Goal: Transaction & Acquisition: Purchase product/service

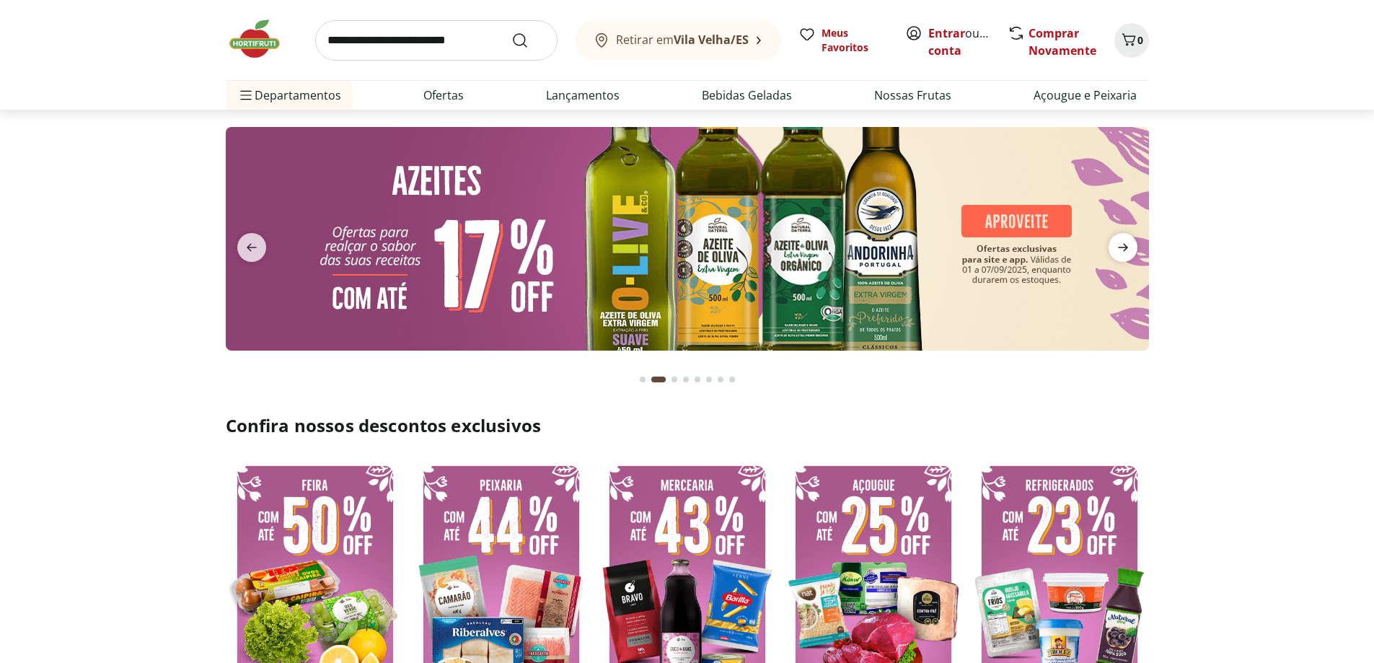
click at [1125, 245] on icon "next" at bounding box center [1123, 248] width 10 height 8
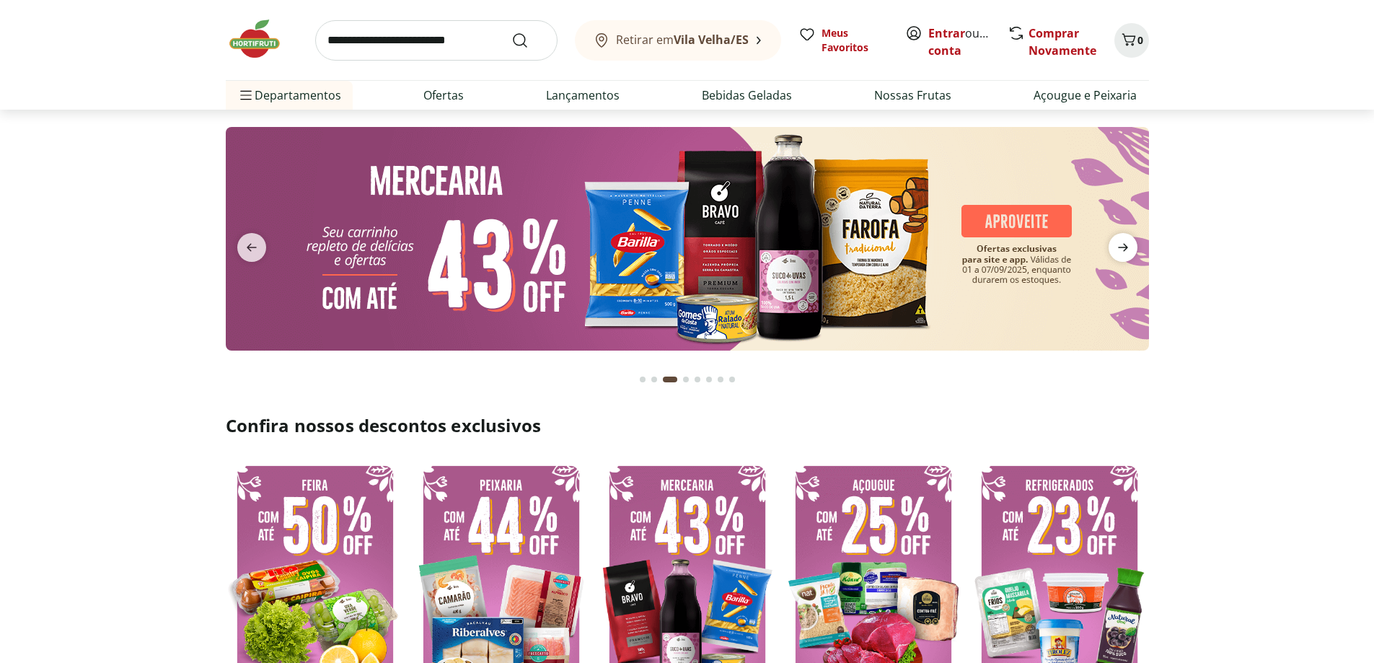
click at [1125, 245] on icon "next" at bounding box center [1123, 248] width 10 height 8
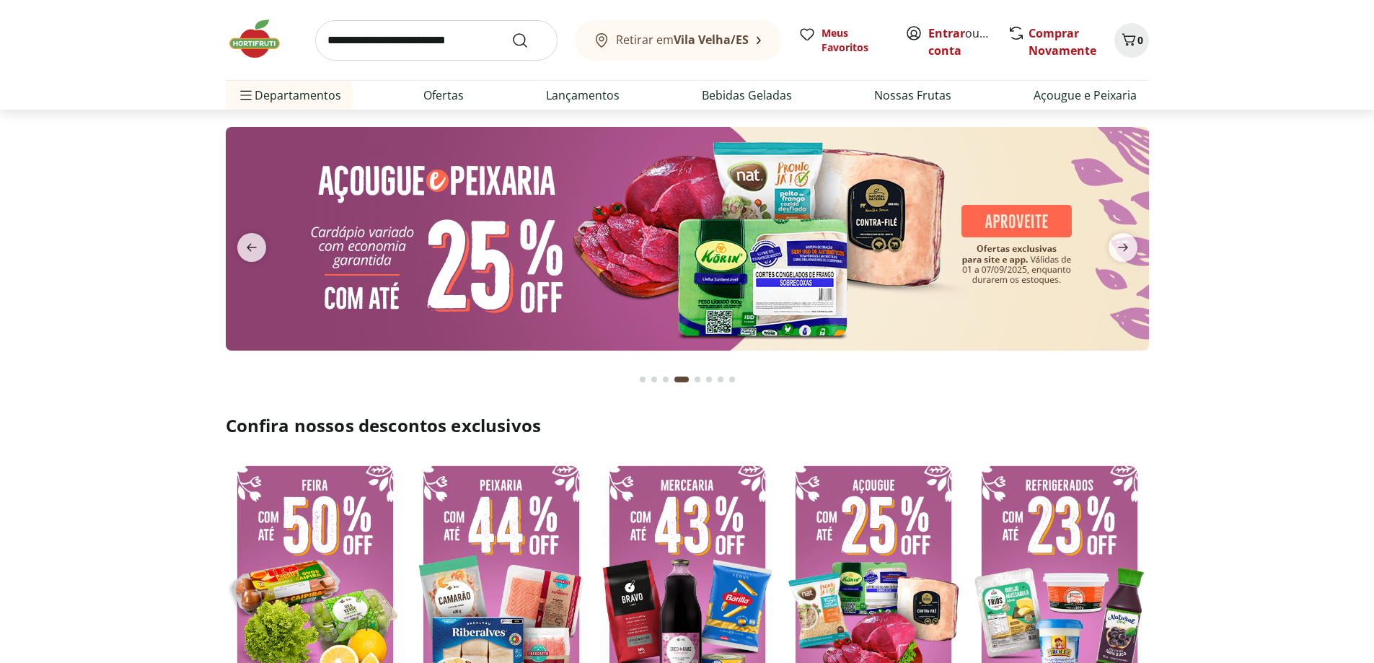
click at [693, 254] on img at bounding box center [687, 239] width 923 height 224
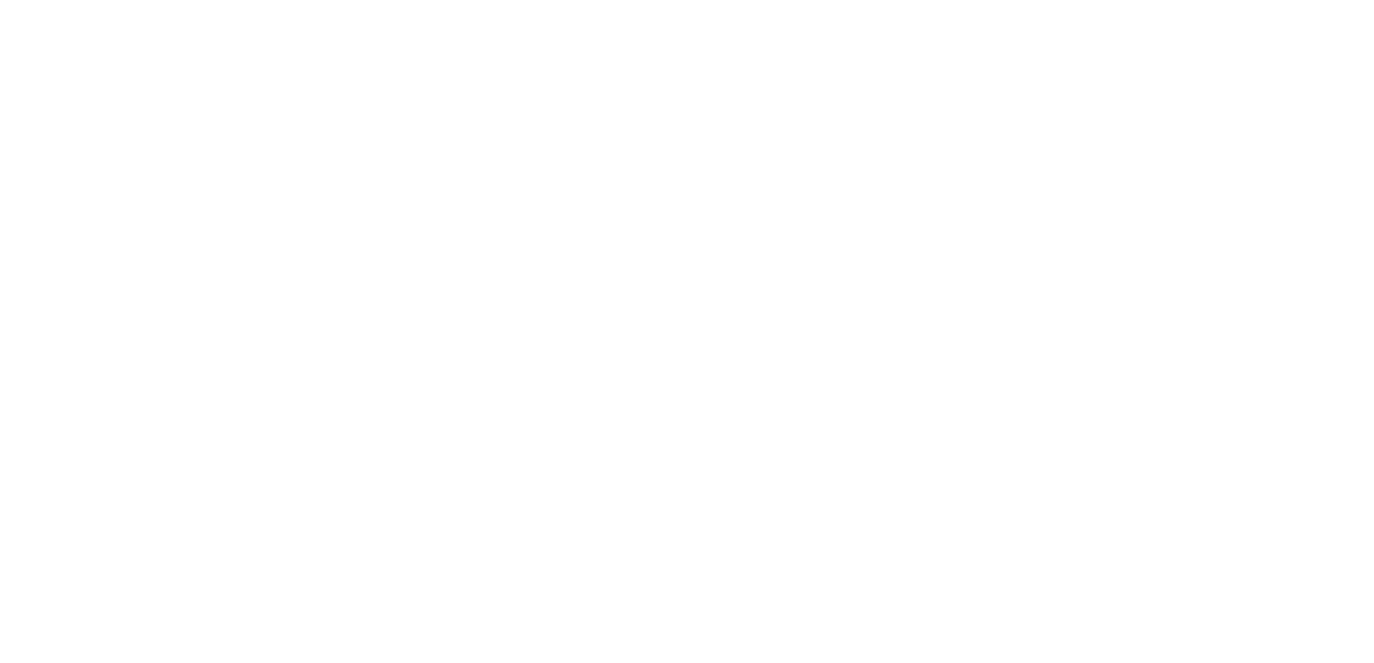
select select "**********"
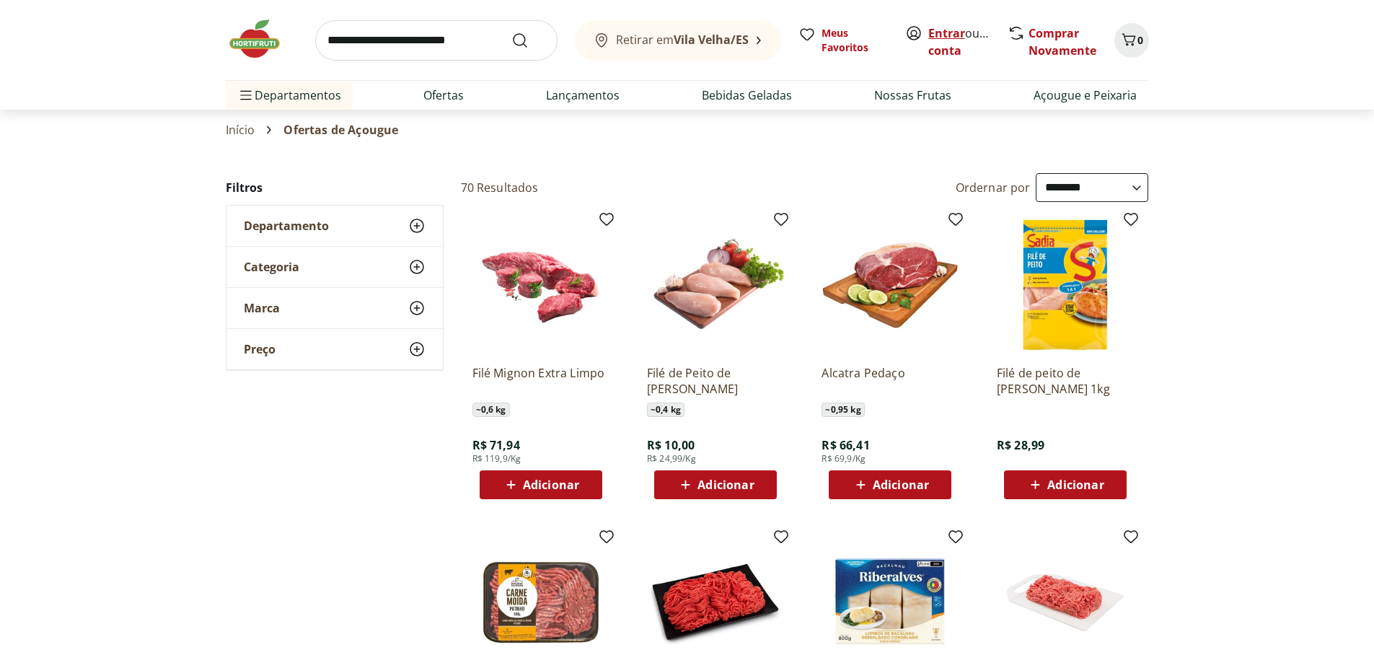
click at [949, 30] on link "Entrar" at bounding box center [946, 33] width 37 height 16
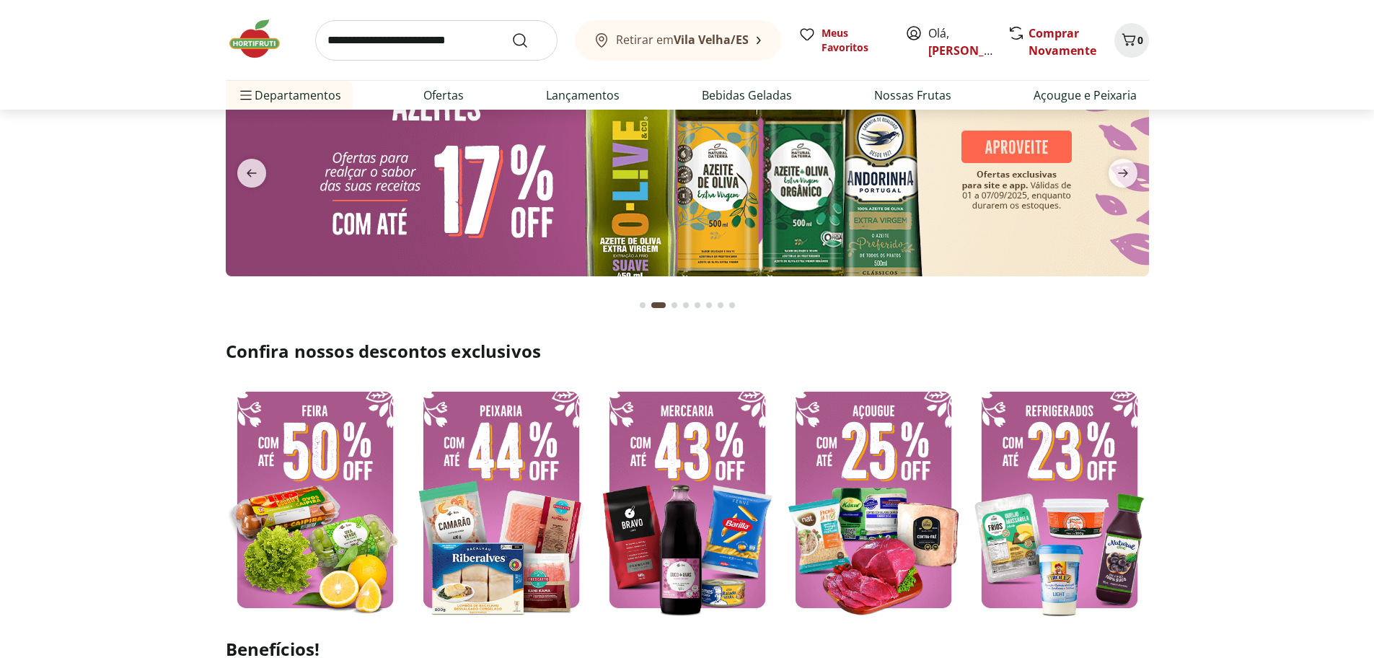
scroll to position [144, 0]
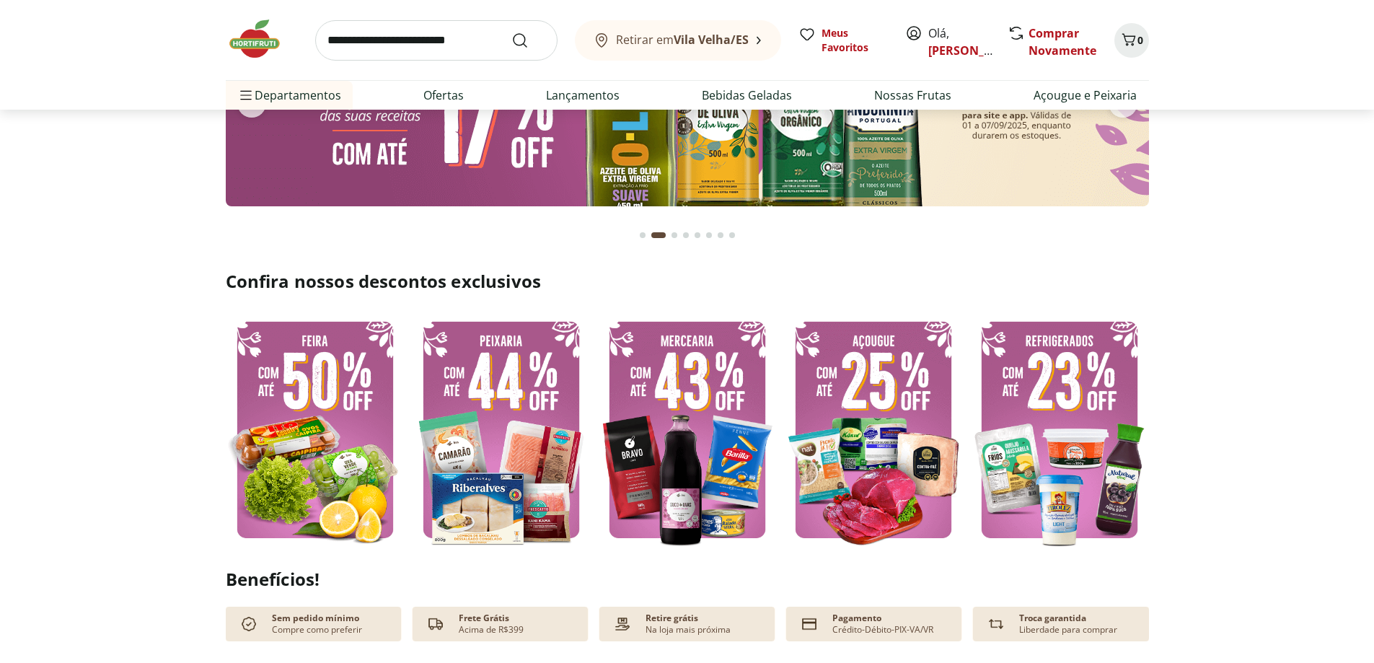
click at [882, 457] on img at bounding box center [873, 429] width 179 height 239
select select "**********"
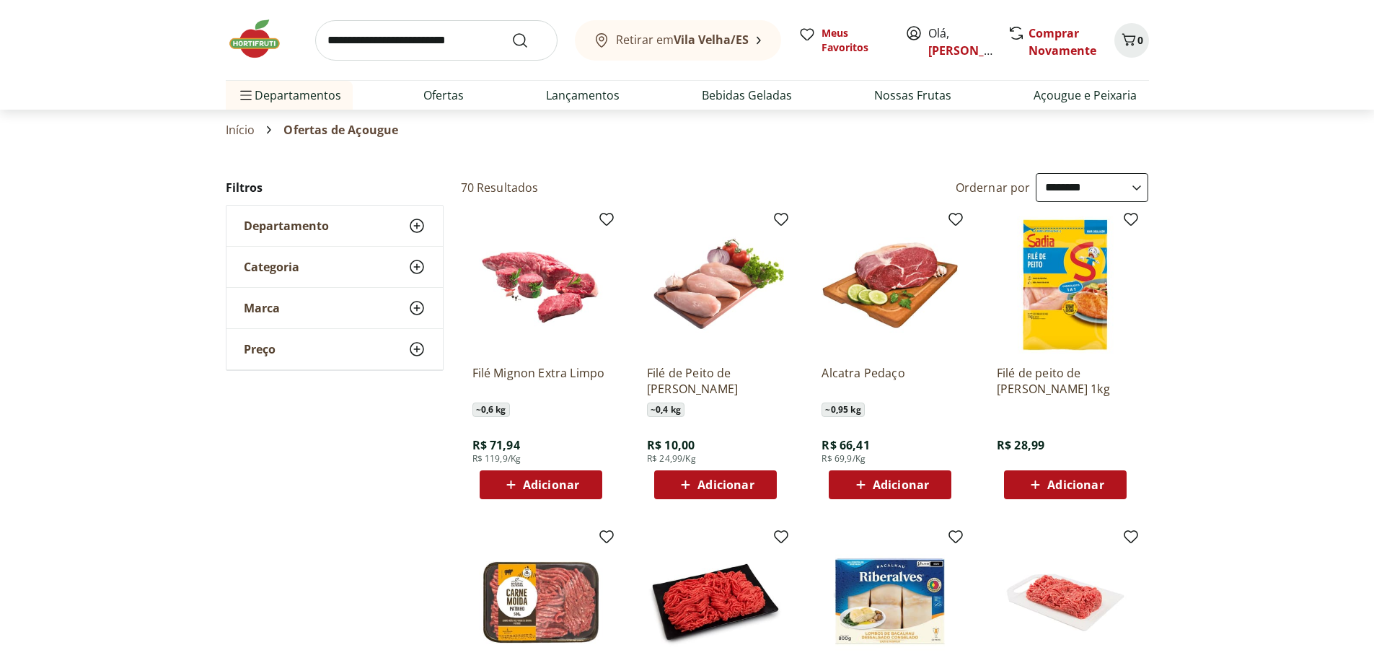
click at [558, 298] on img at bounding box center [541, 284] width 137 height 137
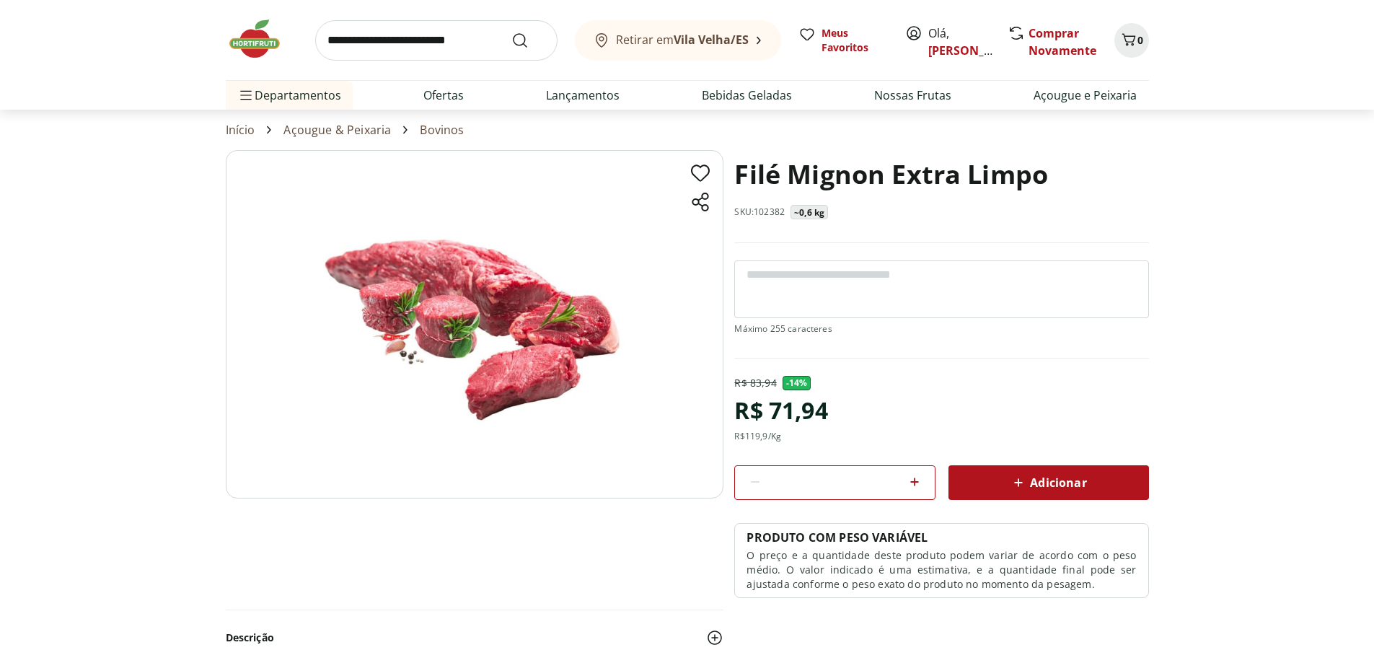
select select "**********"
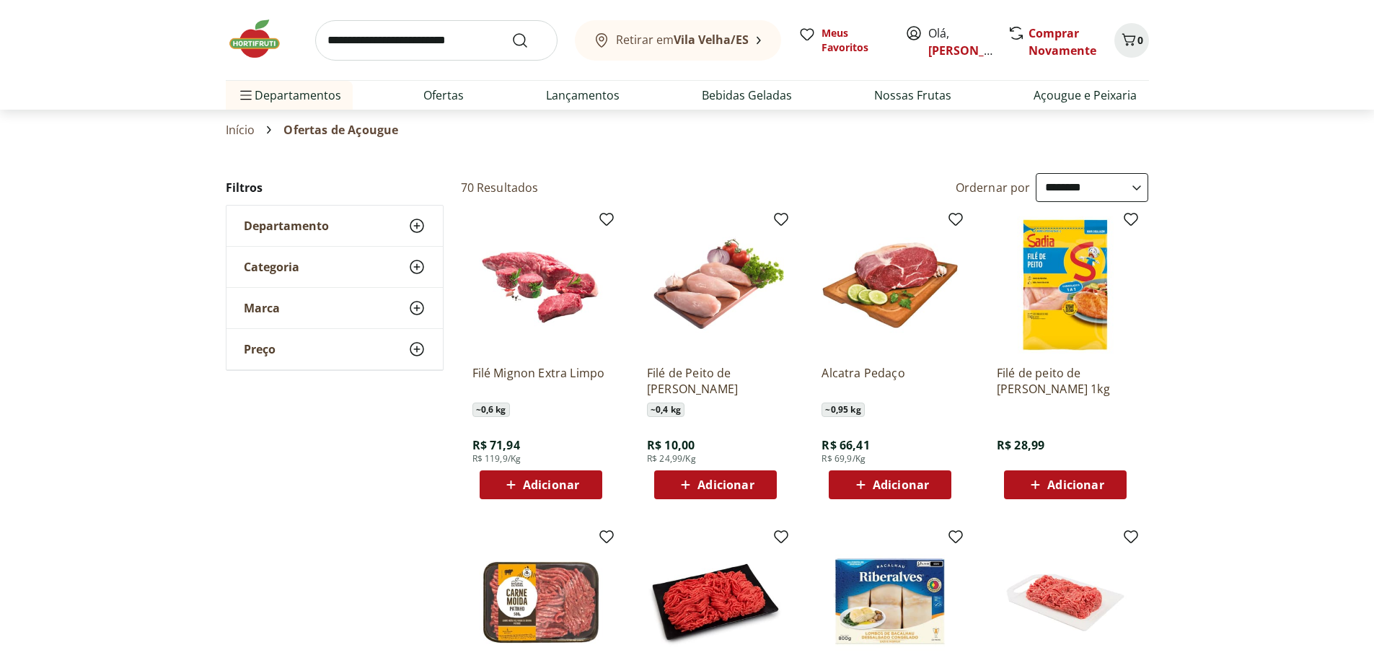
click at [730, 290] on img at bounding box center [715, 284] width 137 height 137
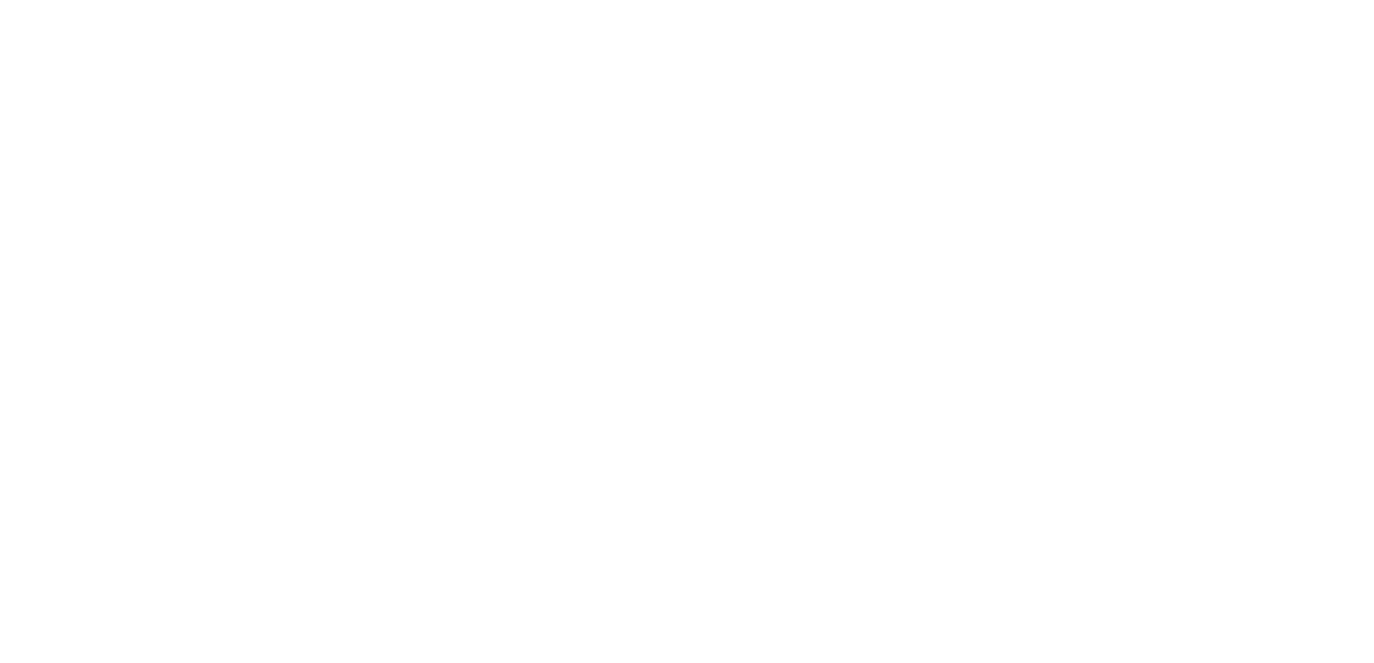
select select "**********"
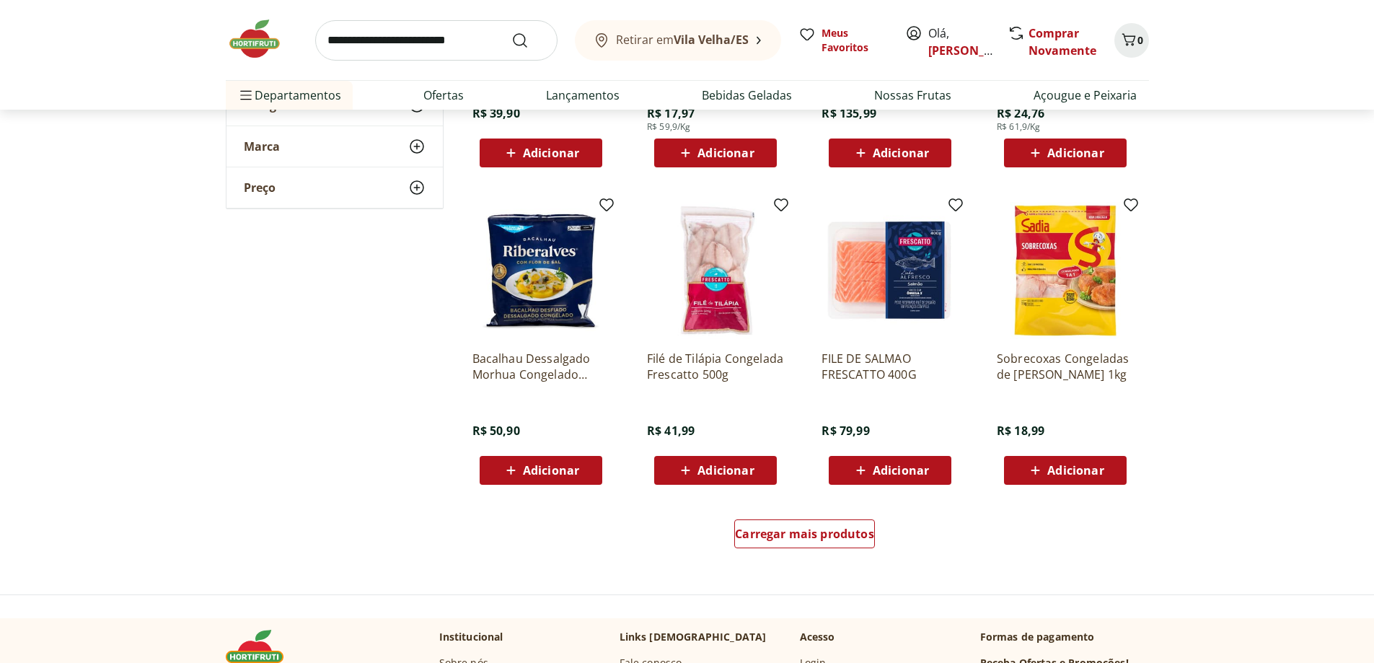
scroll to position [794, 0]
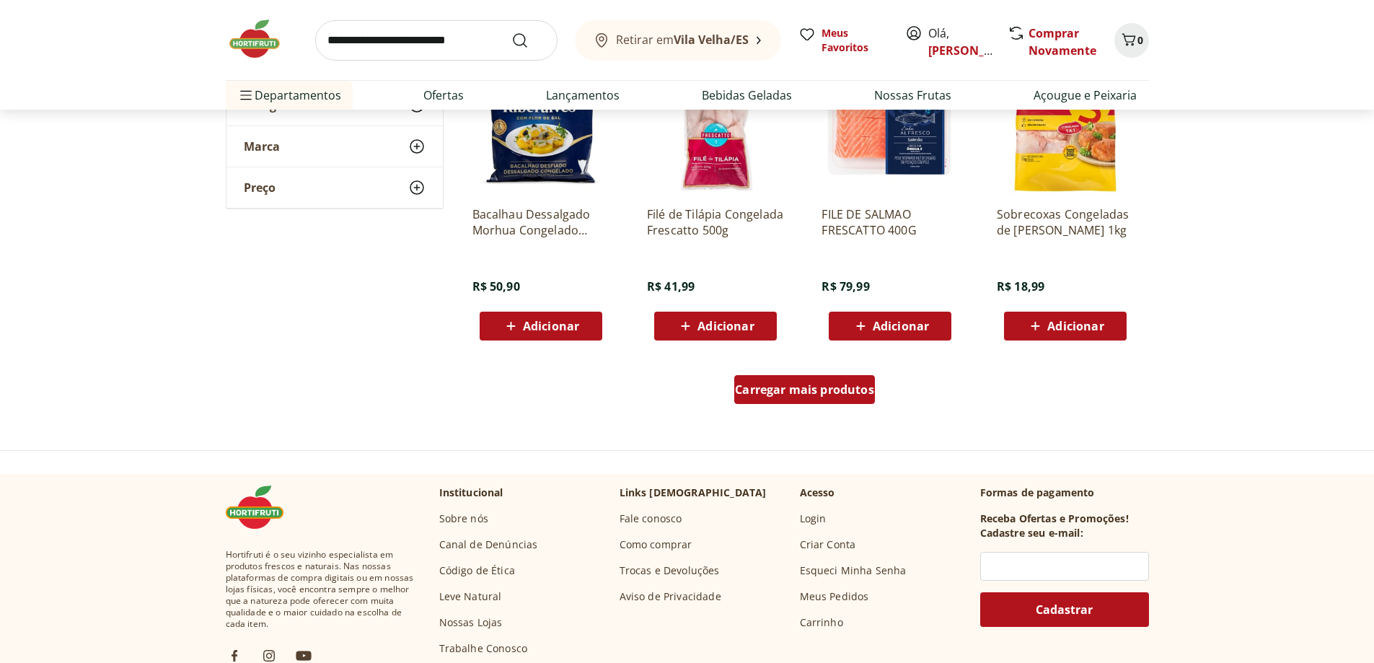
drag, startPoint x: 791, startPoint y: 399, endPoint x: 1179, endPoint y: 406, distance: 387.5
click at [792, 399] on div "Carregar mais produtos" at bounding box center [804, 389] width 141 height 29
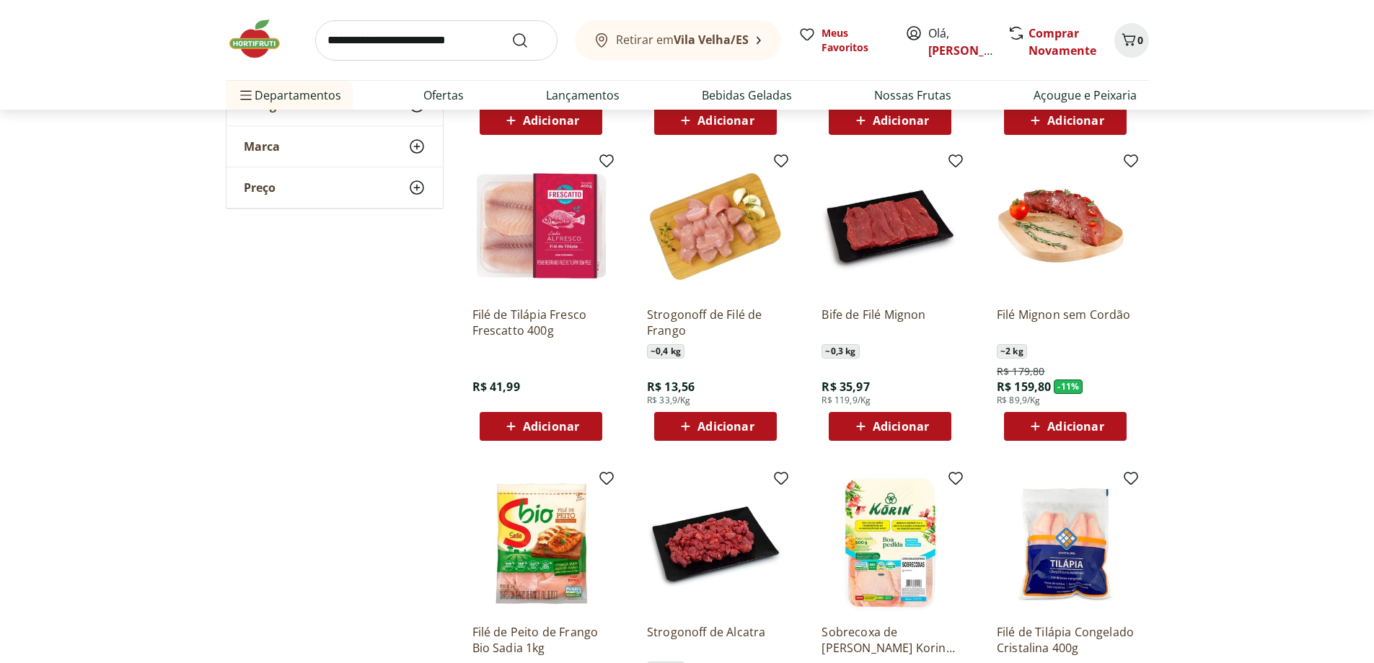
scroll to position [1082, 0]
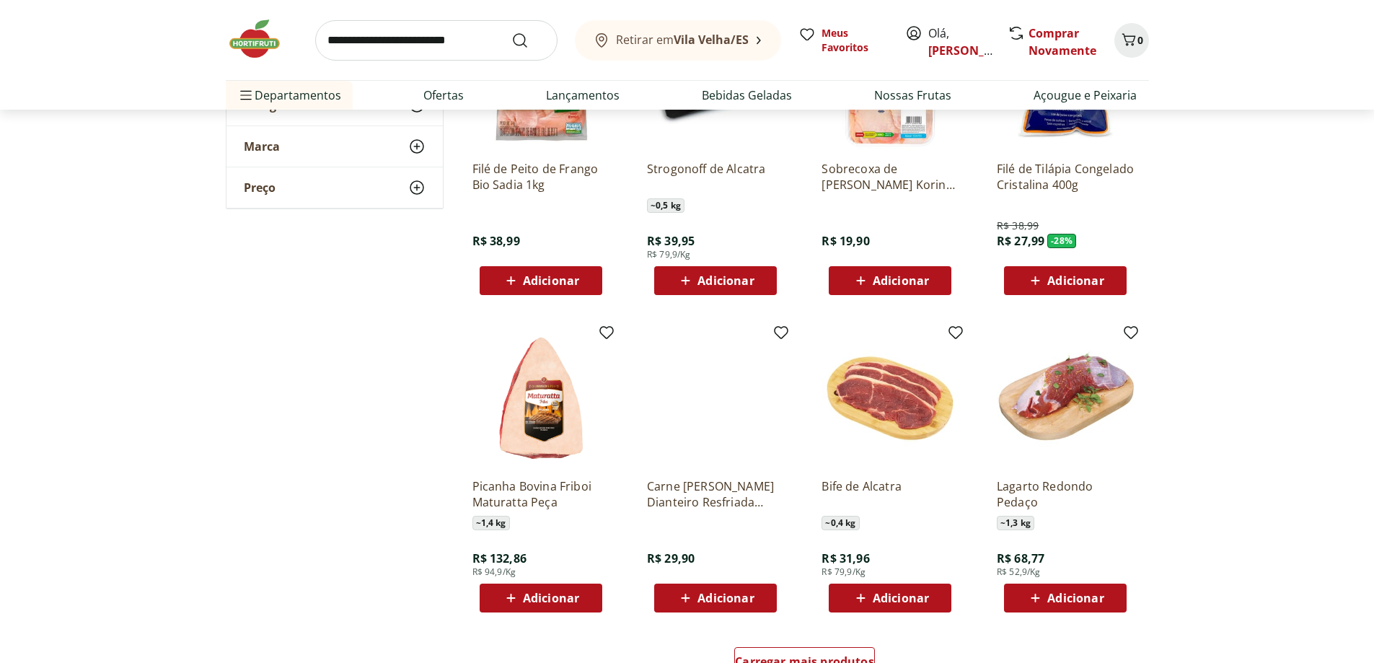
scroll to position [1515, 0]
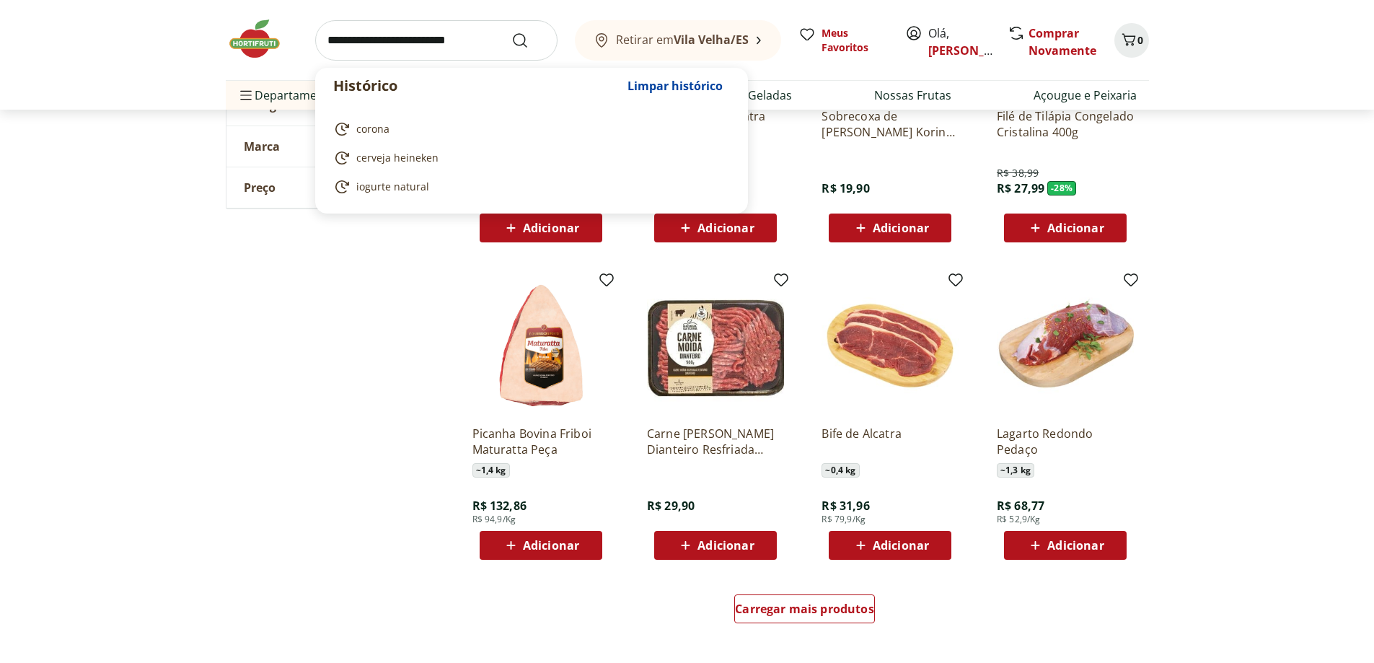
click at [426, 37] on input "search" at bounding box center [436, 40] width 242 height 40
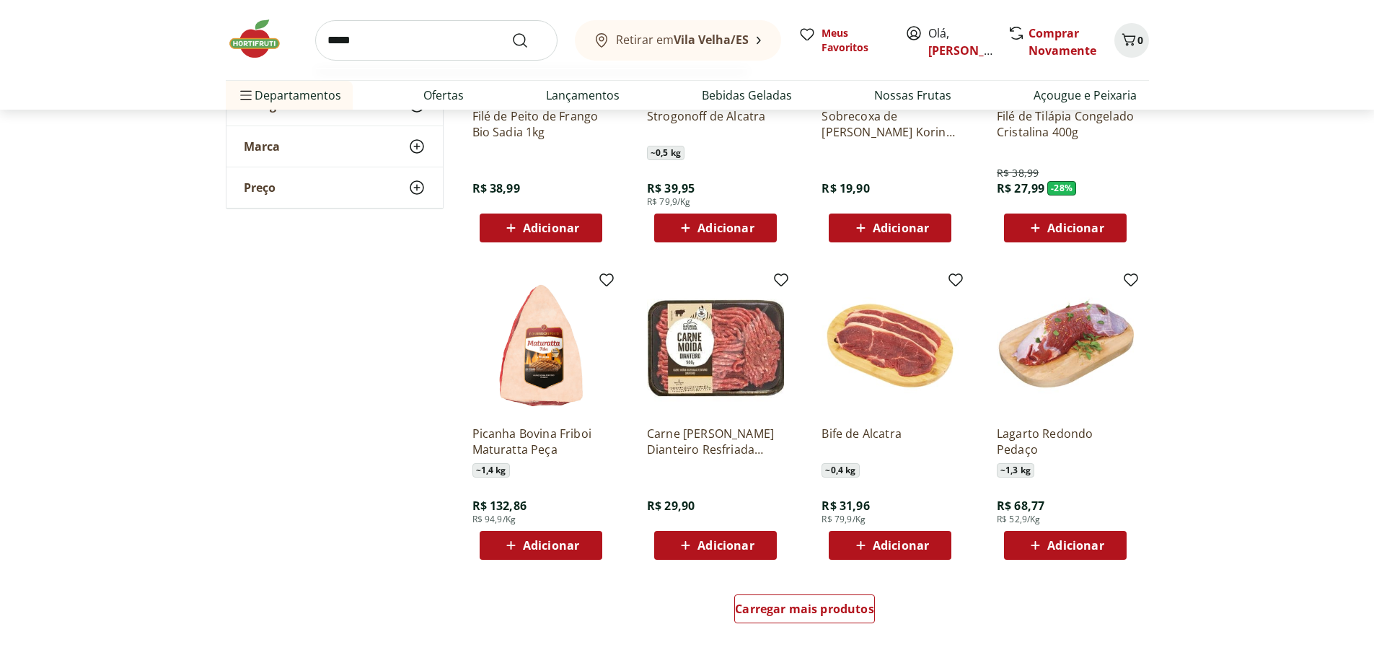
type input "*****"
click at [511, 32] on button "Submit Search" at bounding box center [528, 40] width 35 height 17
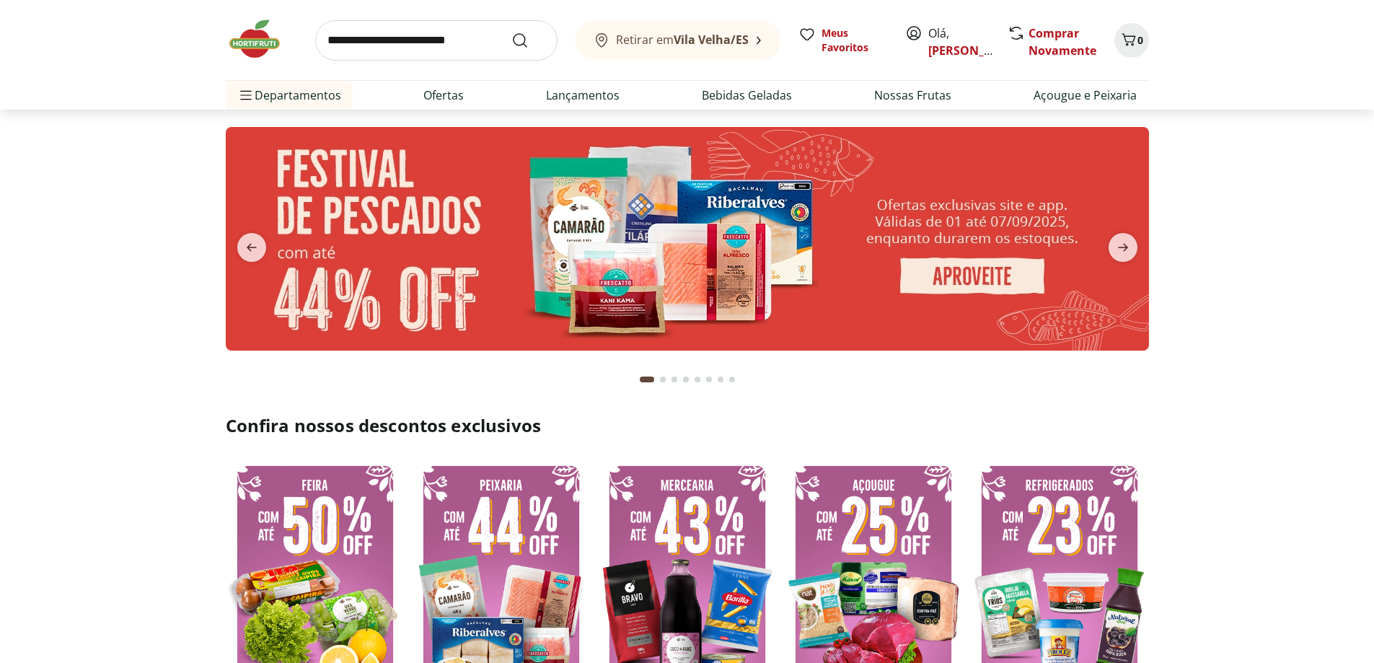
click at [811, 270] on img at bounding box center [687, 239] width 923 height 224
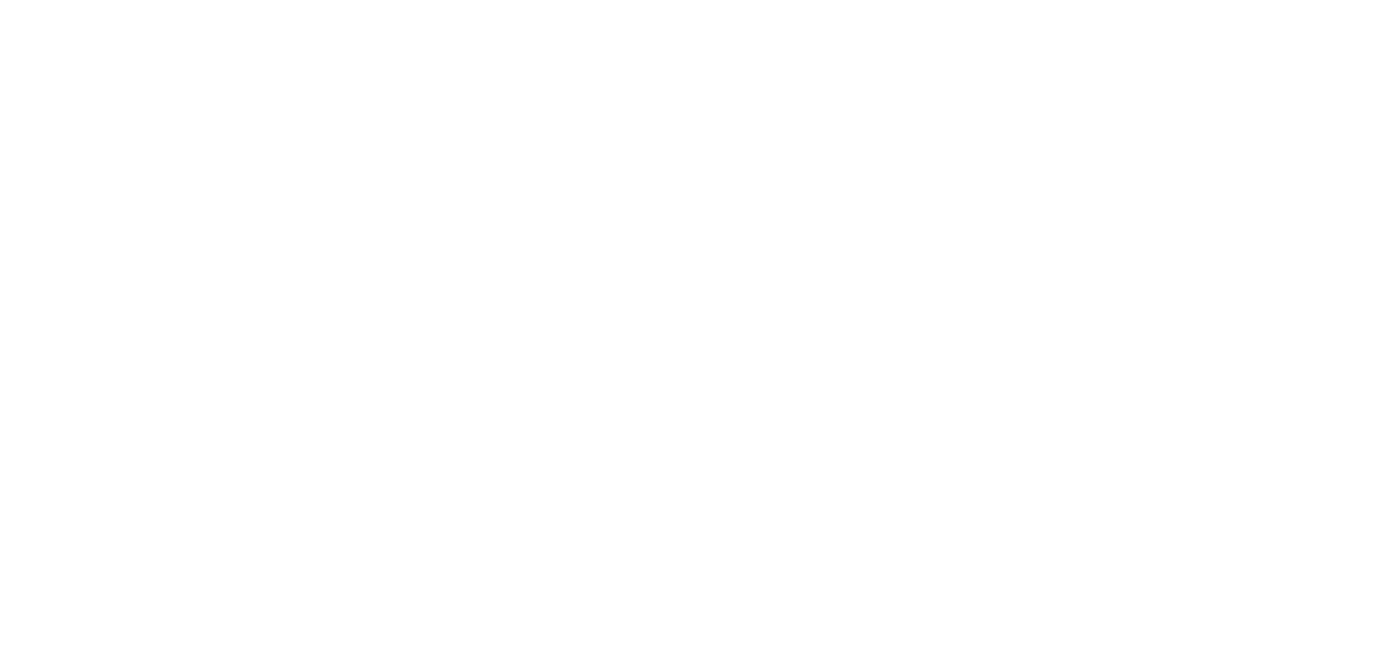
select select "**********"
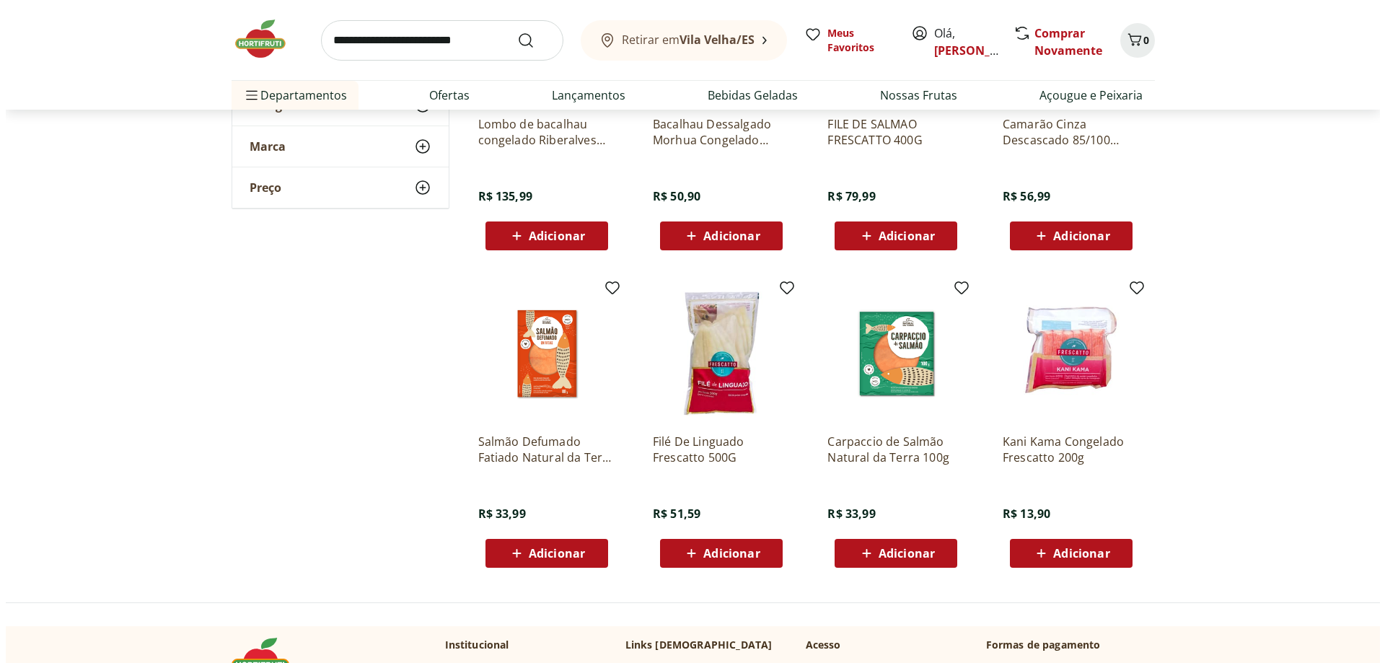
scroll to position [577, 0]
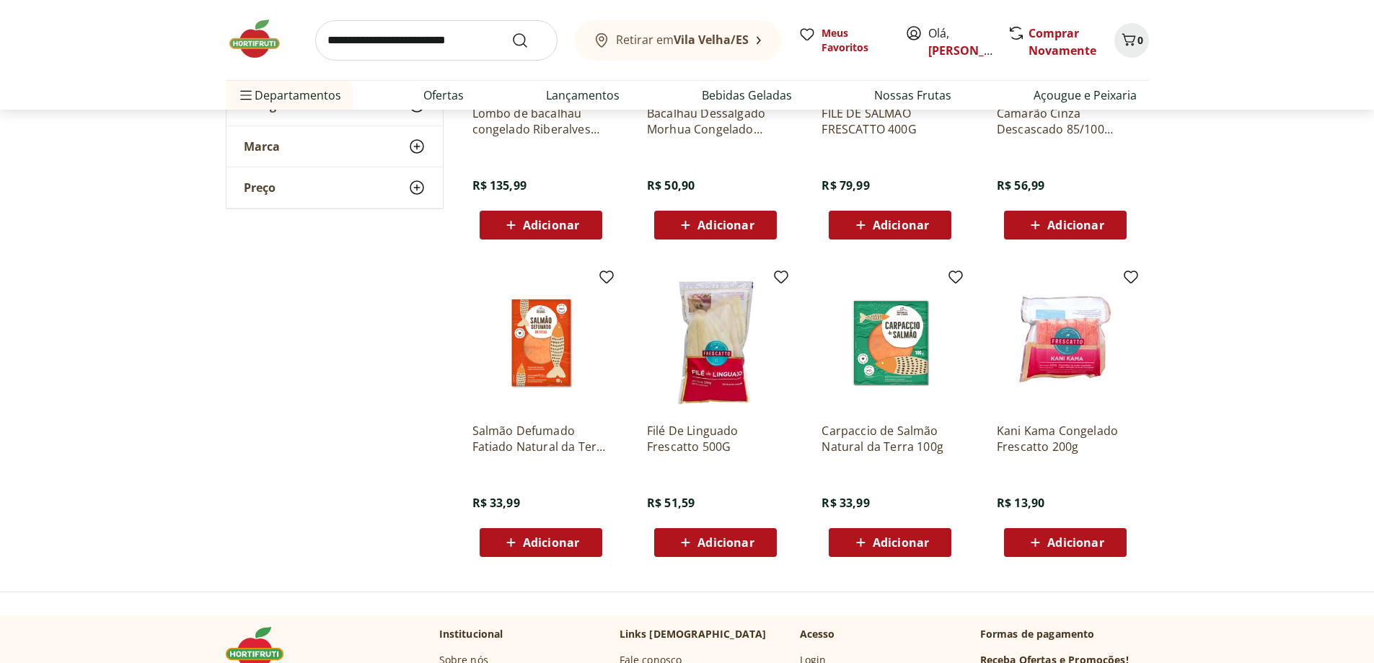
click at [895, 223] on span "Adicionar" at bounding box center [901, 225] width 56 height 12
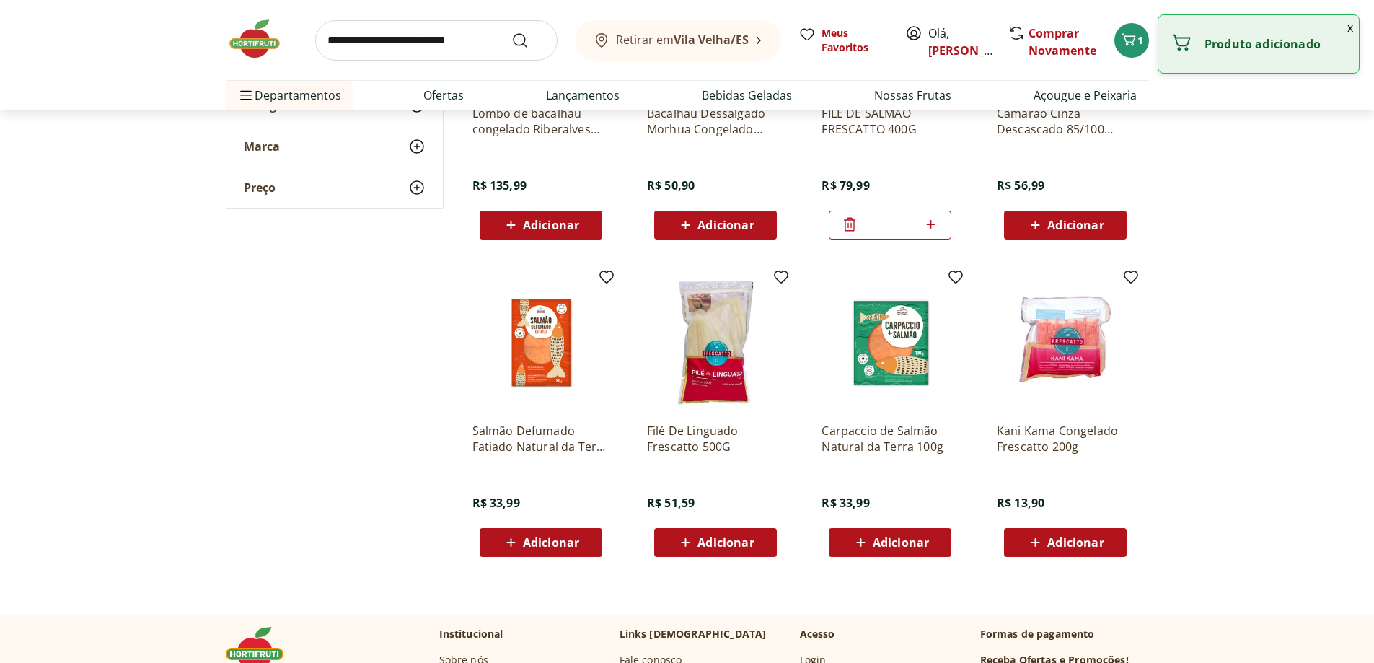
click at [935, 223] on icon at bounding box center [931, 224] width 18 height 17
type input "*"
click at [1138, 48] on button "2" at bounding box center [1132, 40] width 35 height 35
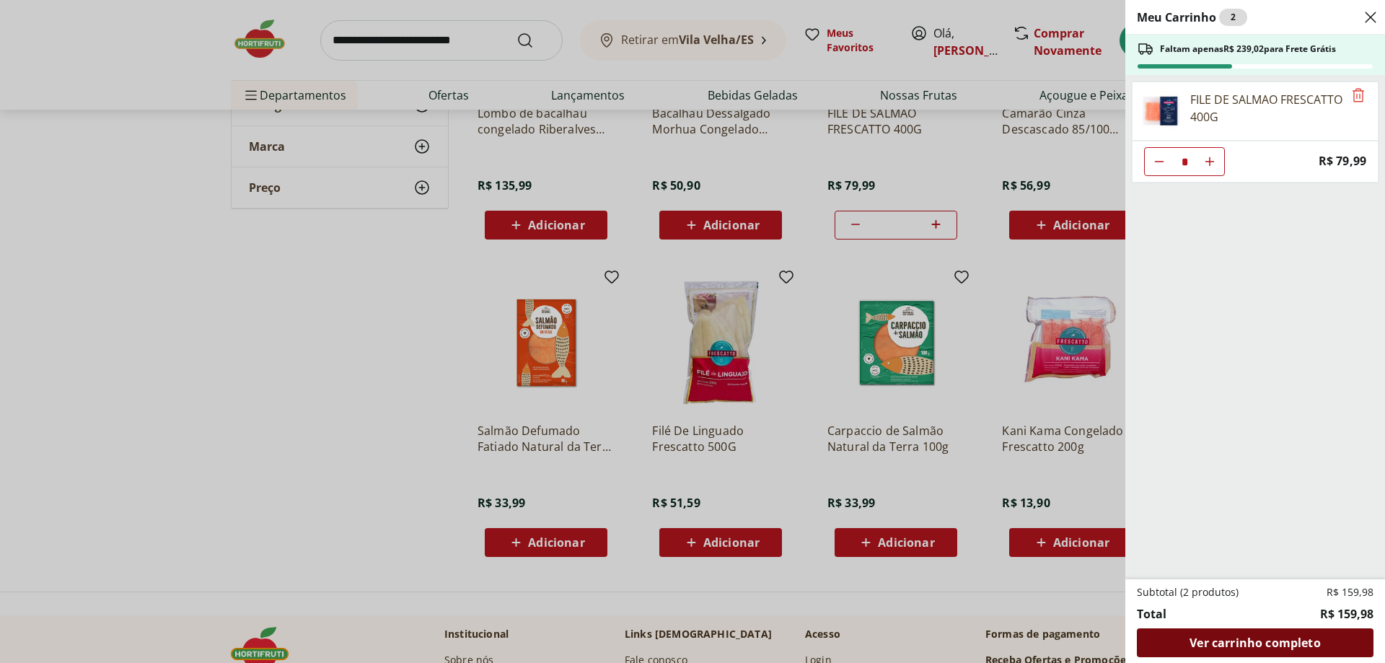
click at [1236, 637] on span "Ver carrinho completo" at bounding box center [1255, 643] width 131 height 12
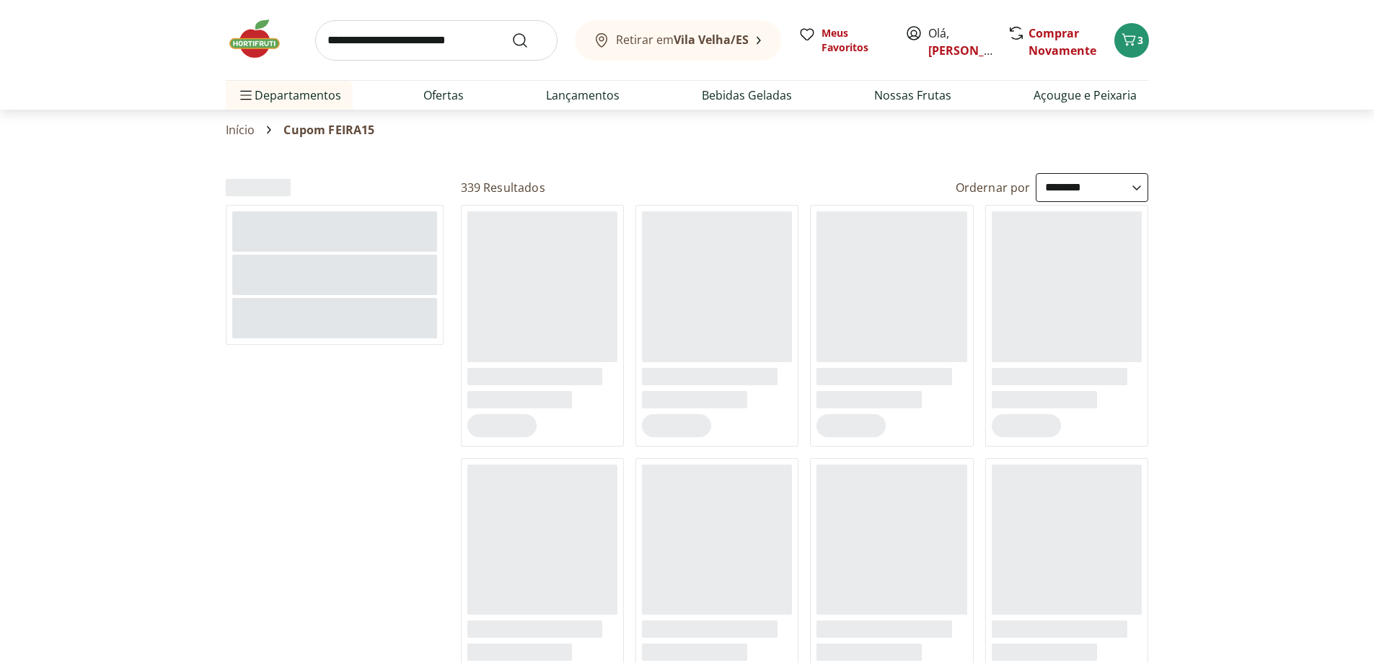
select select "**********"
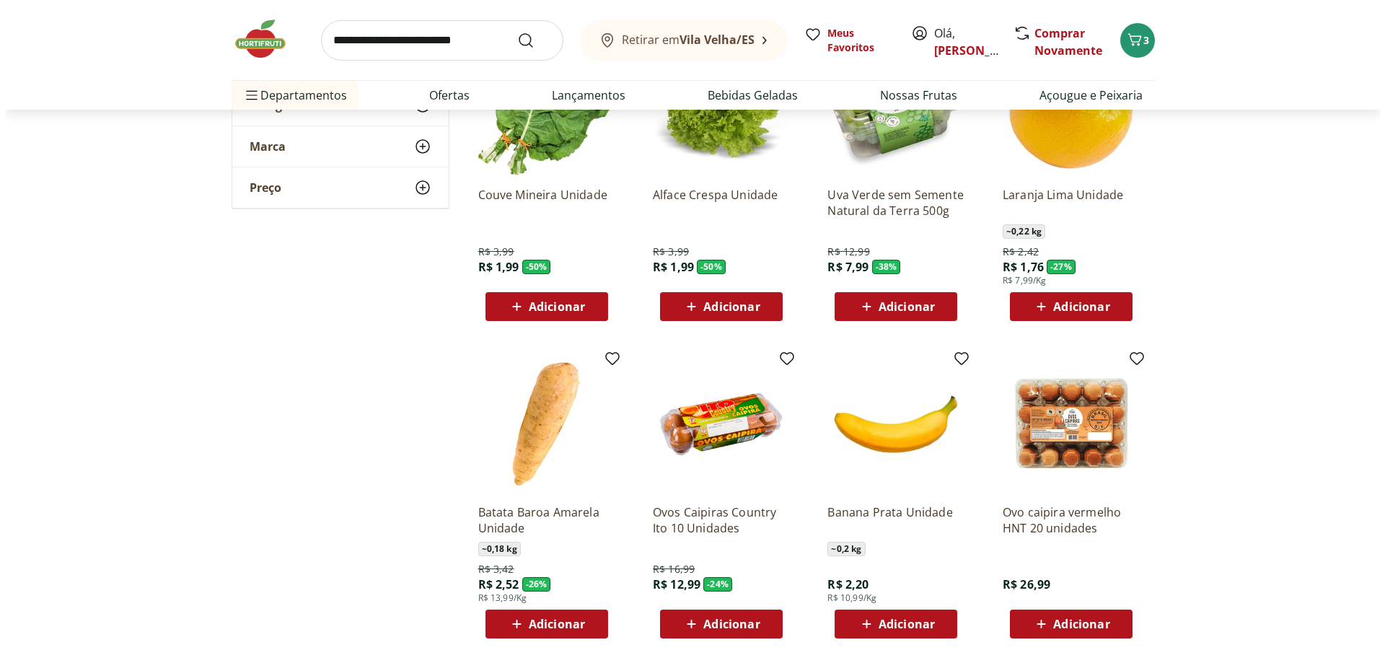
scroll to position [216, 0]
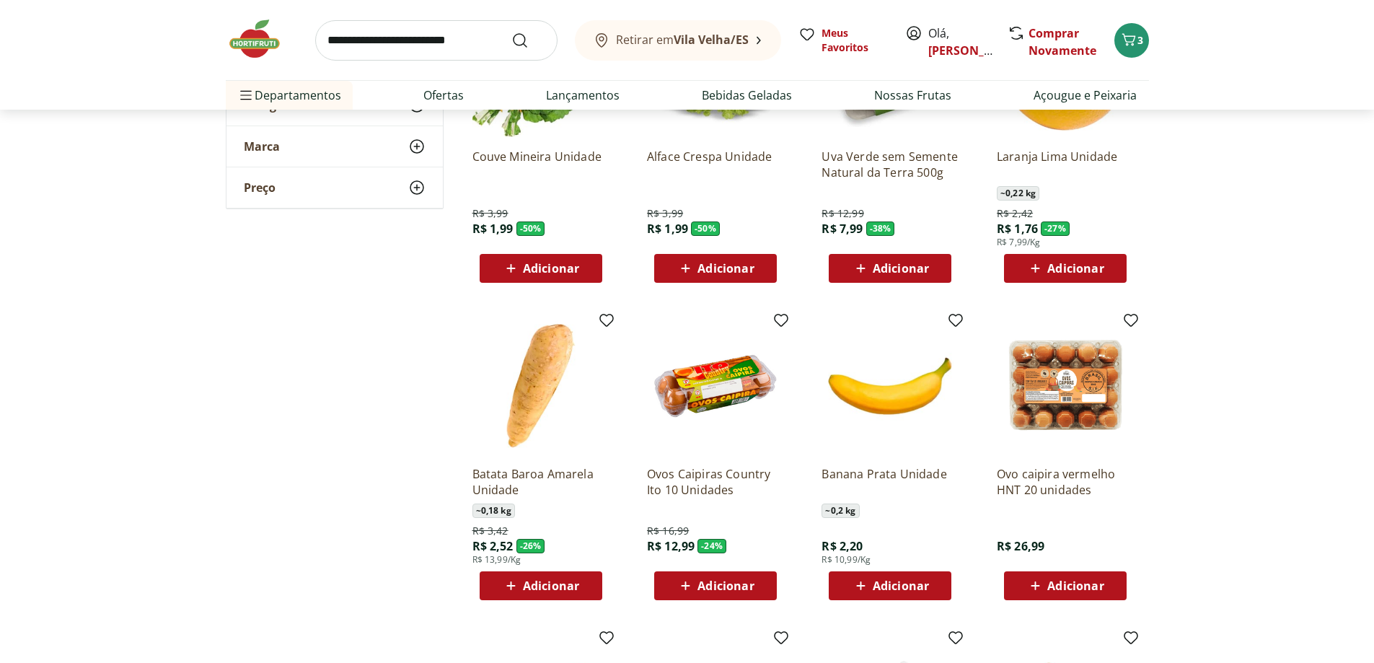
click at [1036, 587] on icon at bounding box center [1036, 585] width 9 height 9
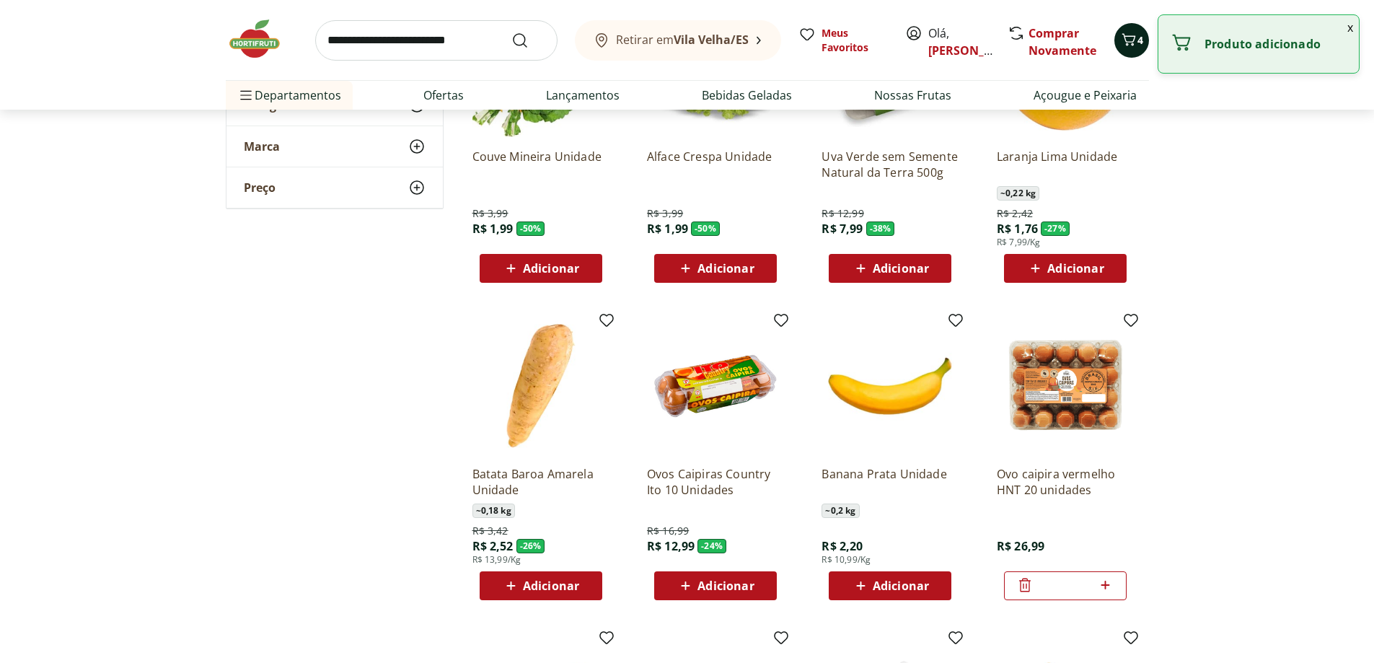
click at [1135, 48] on icon "Carrinho" at bounding box center [1128, 39] width 17 height 17
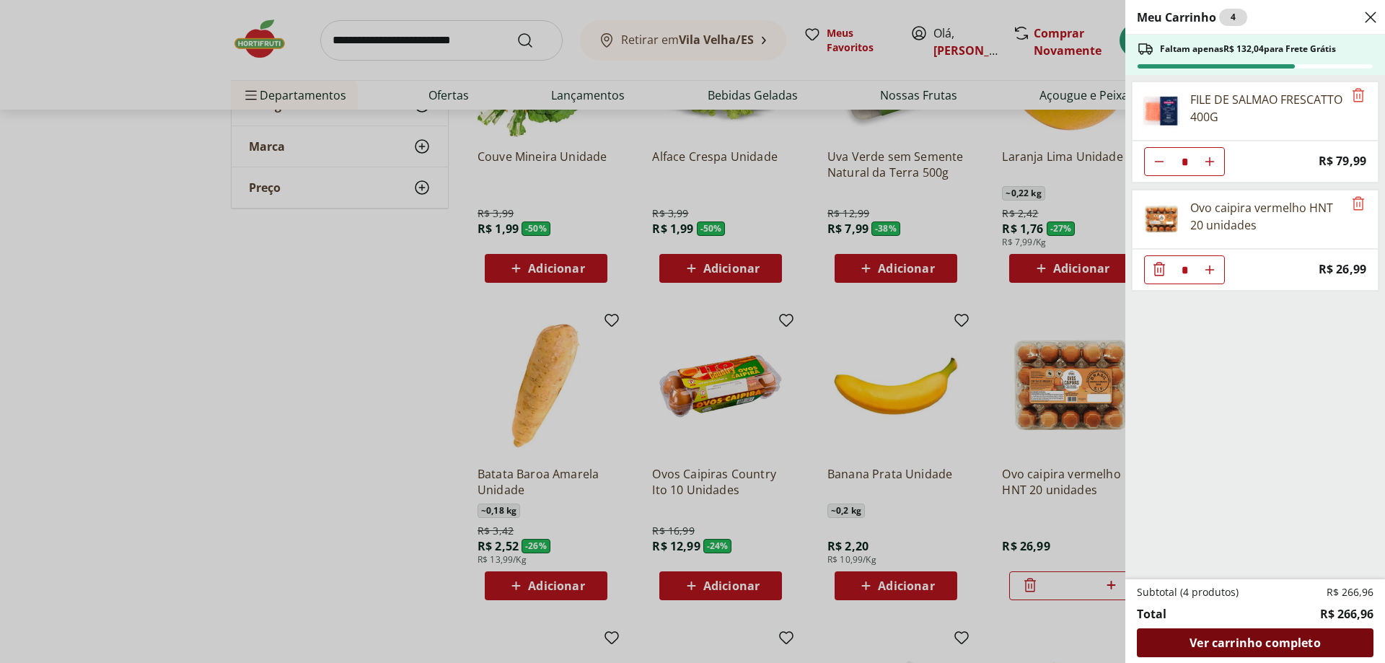
click at [1251, 646] on span "Ver carrinho completo" at bounding box center [1255, 643] width 131 height 12
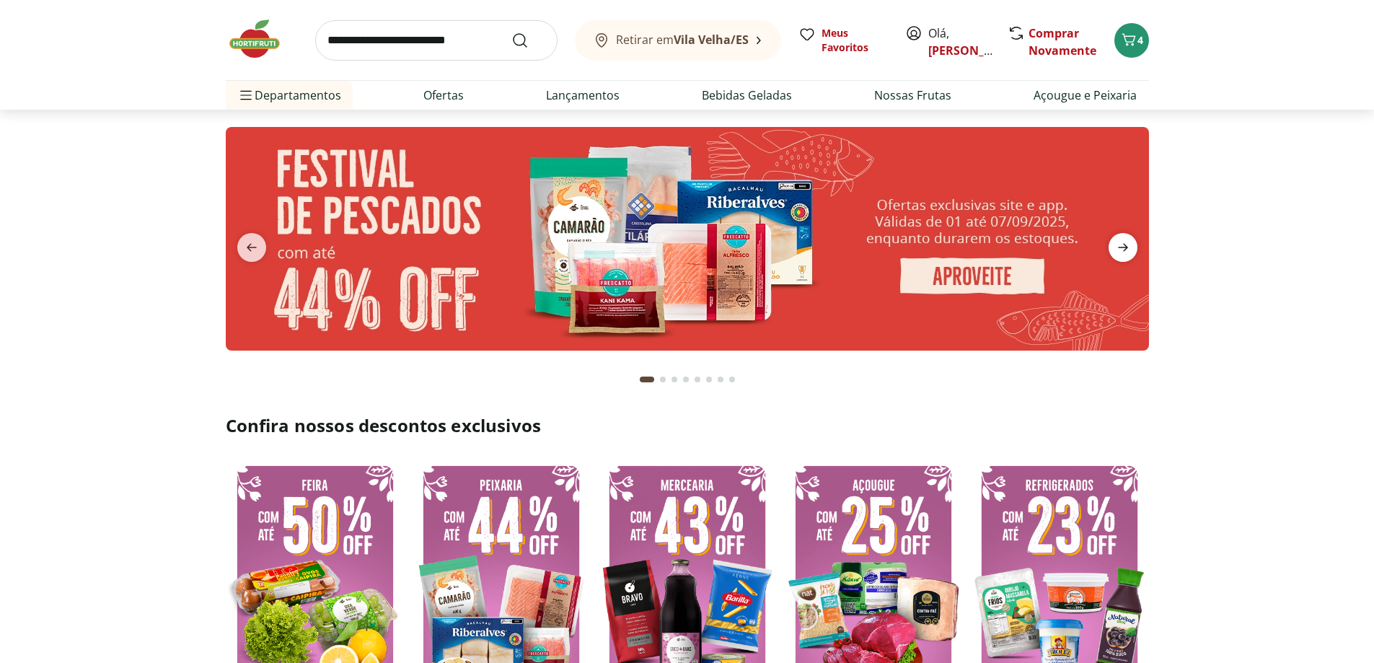
click at [1127, 250] on icon "next" at bounding box center [1123, 247] width 17 height 17
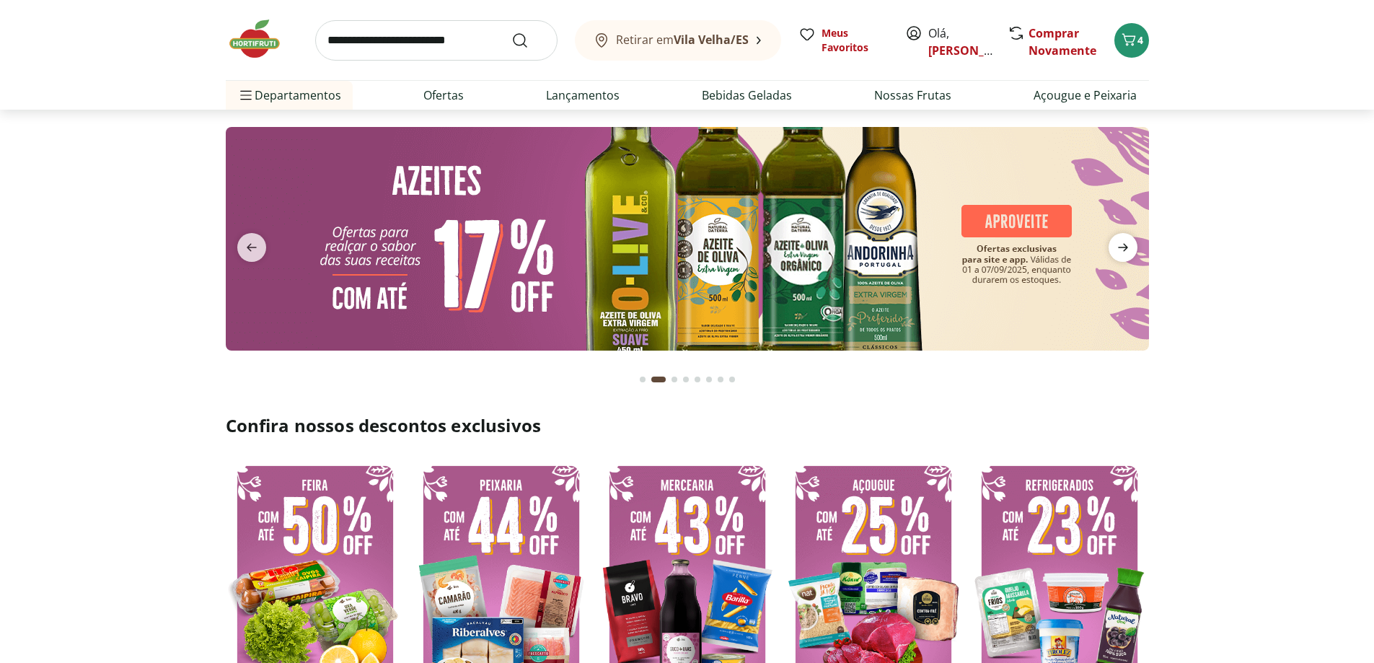
click at [1127, 250] on icon "next" at bounding box center [1123, 247] width 17 height 17
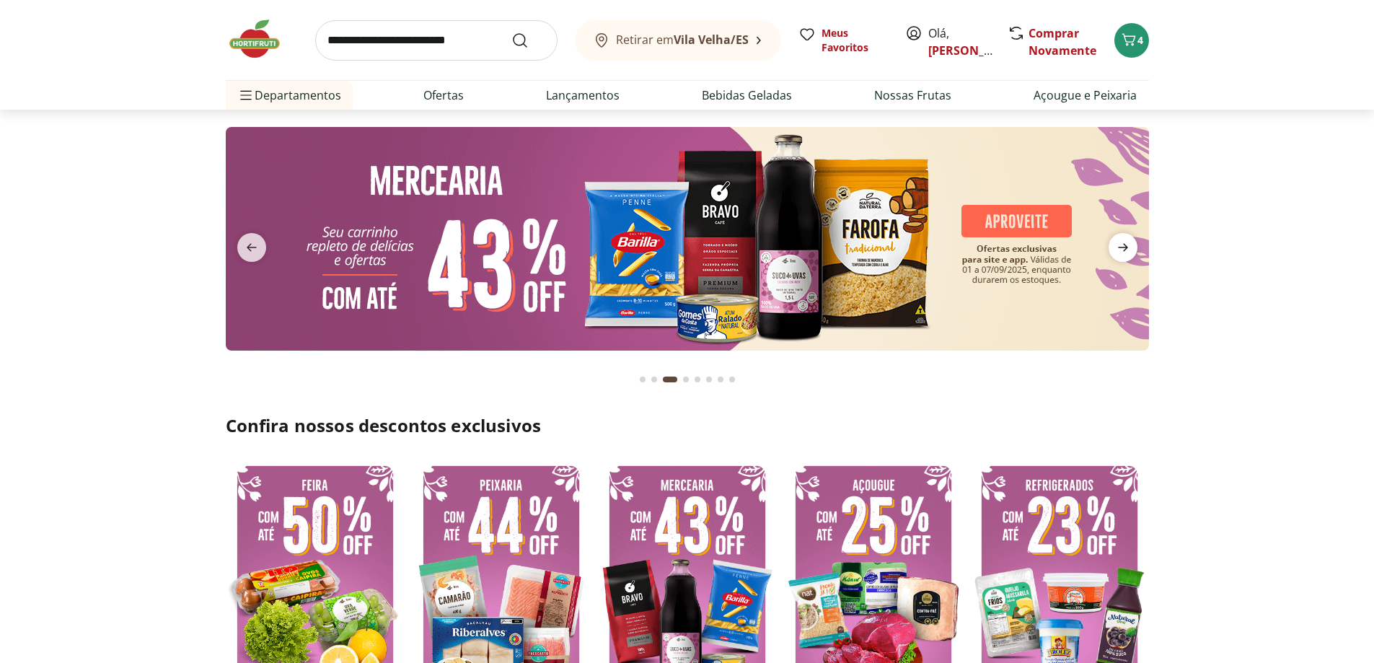
click at [1127, 250] on icon "next" at bounding box center [1123, 247] width 17 height 17
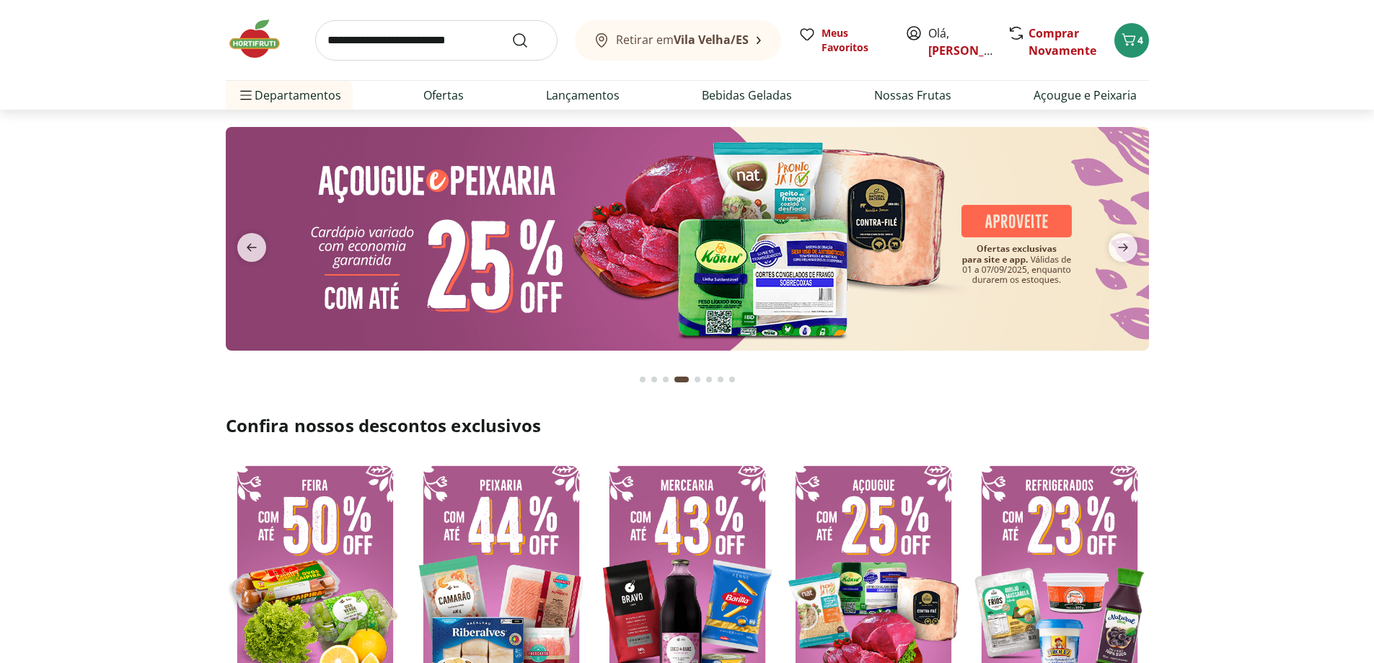
click at [704, 264] on img at bounding box center [687, 239] width 923 height 224
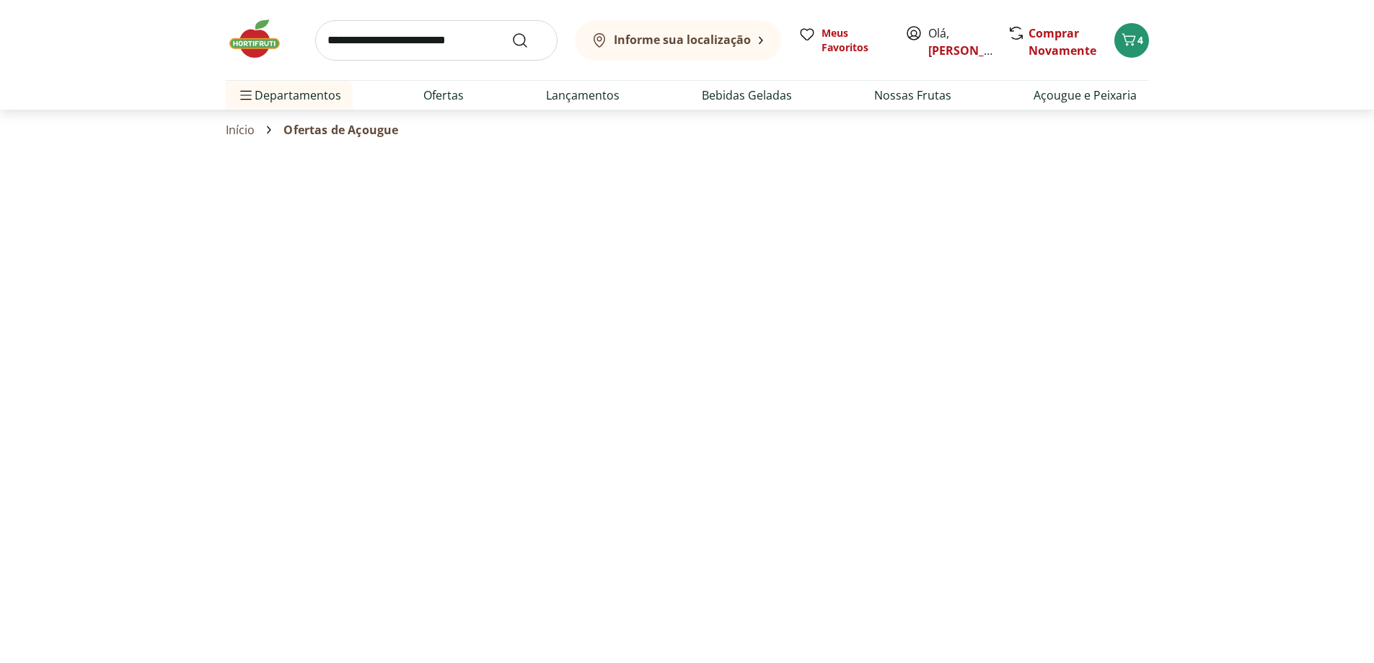
select select "**********"
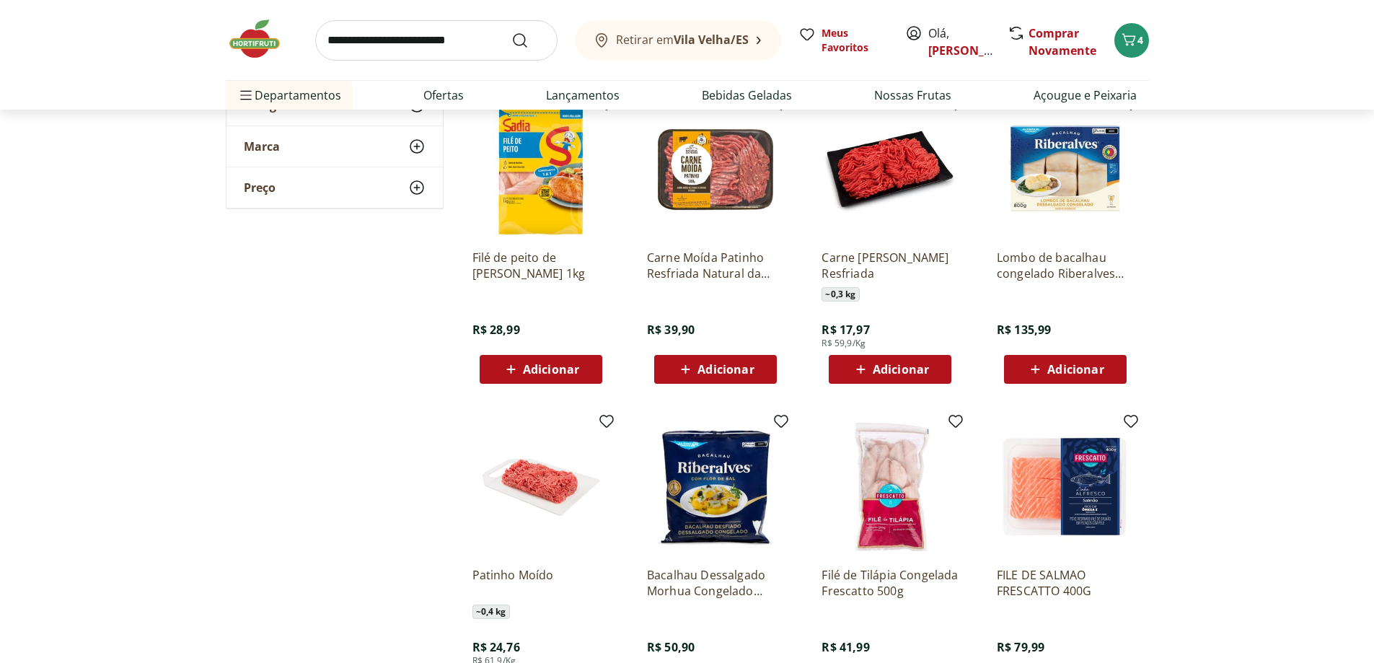
scroll to position [649, 0]
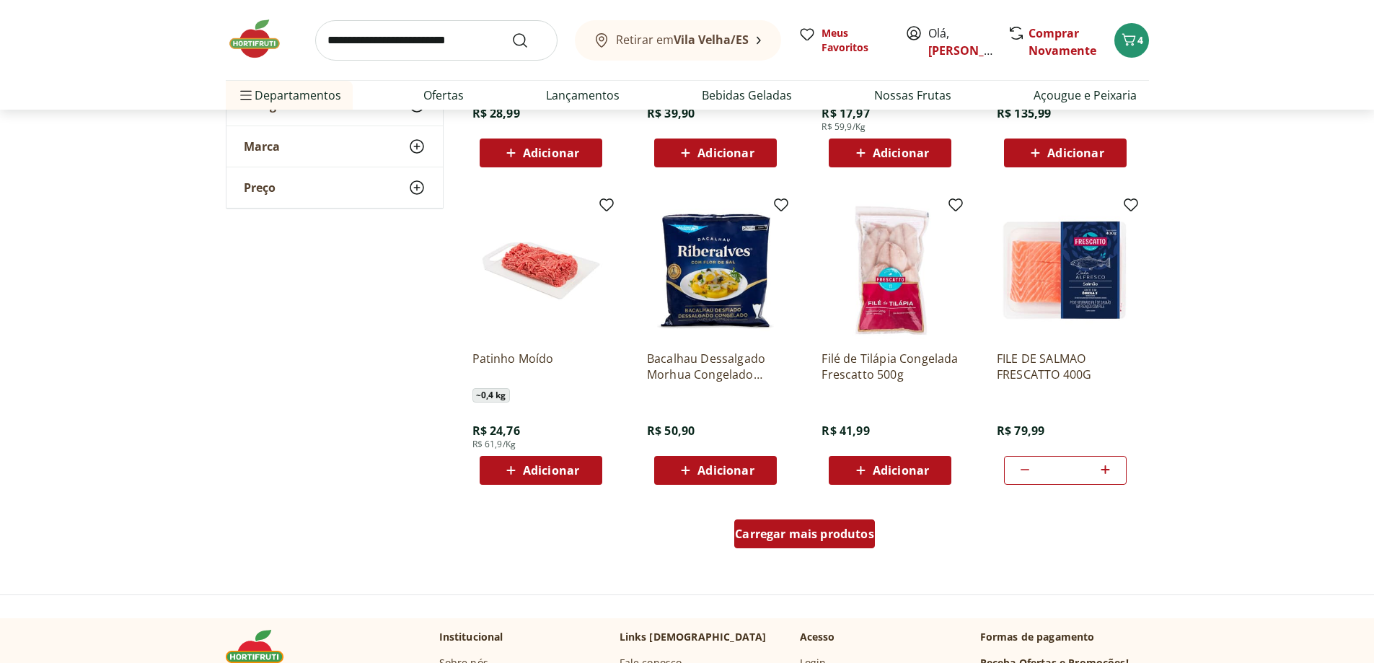
click at [831, 540] on span "Carregar mais produtos" at bounding box center [804, 534] width 139 height 12
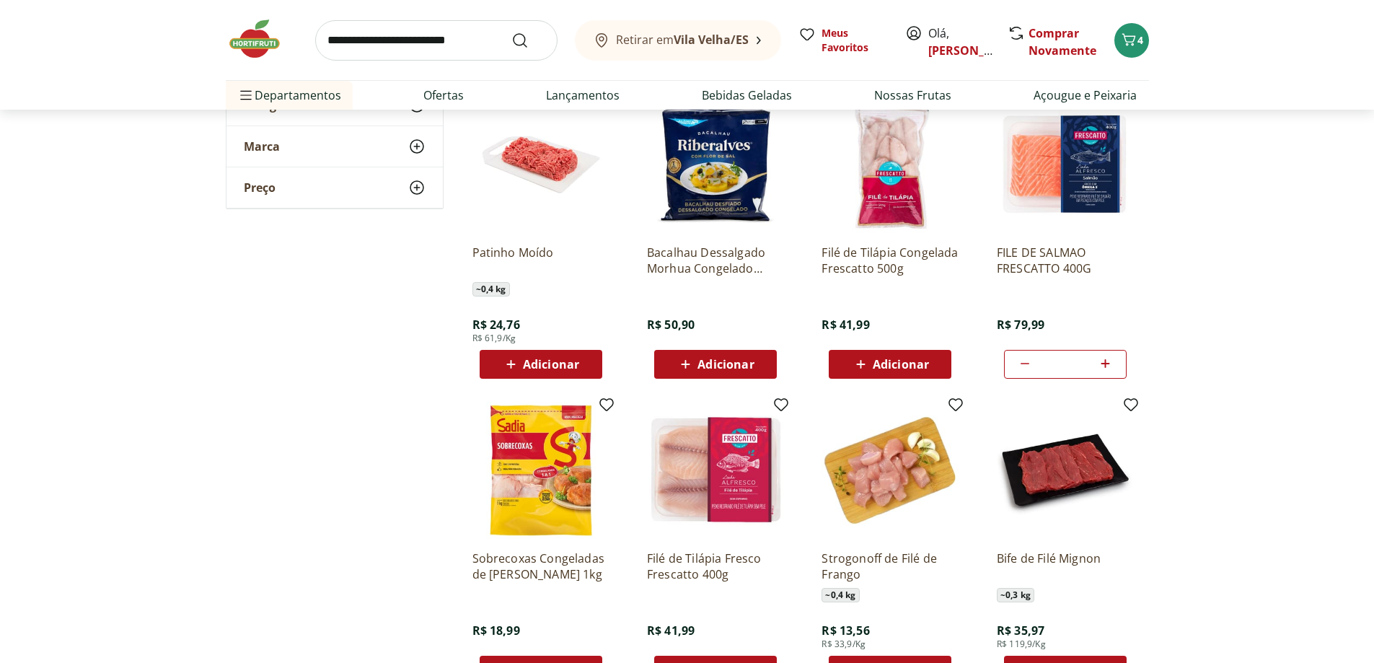
scroll to position [866, 0]
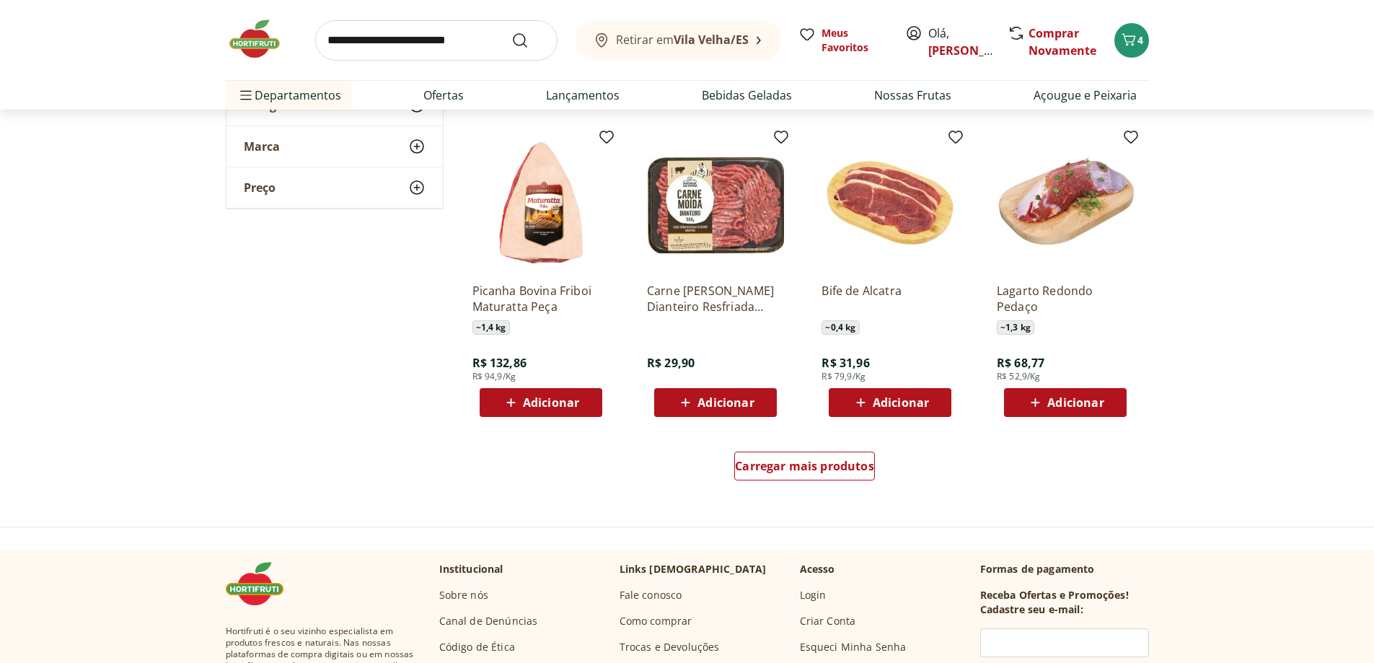
scroll to position [1659, 0]
